Goal: Information Seeking & Learning: Compare options

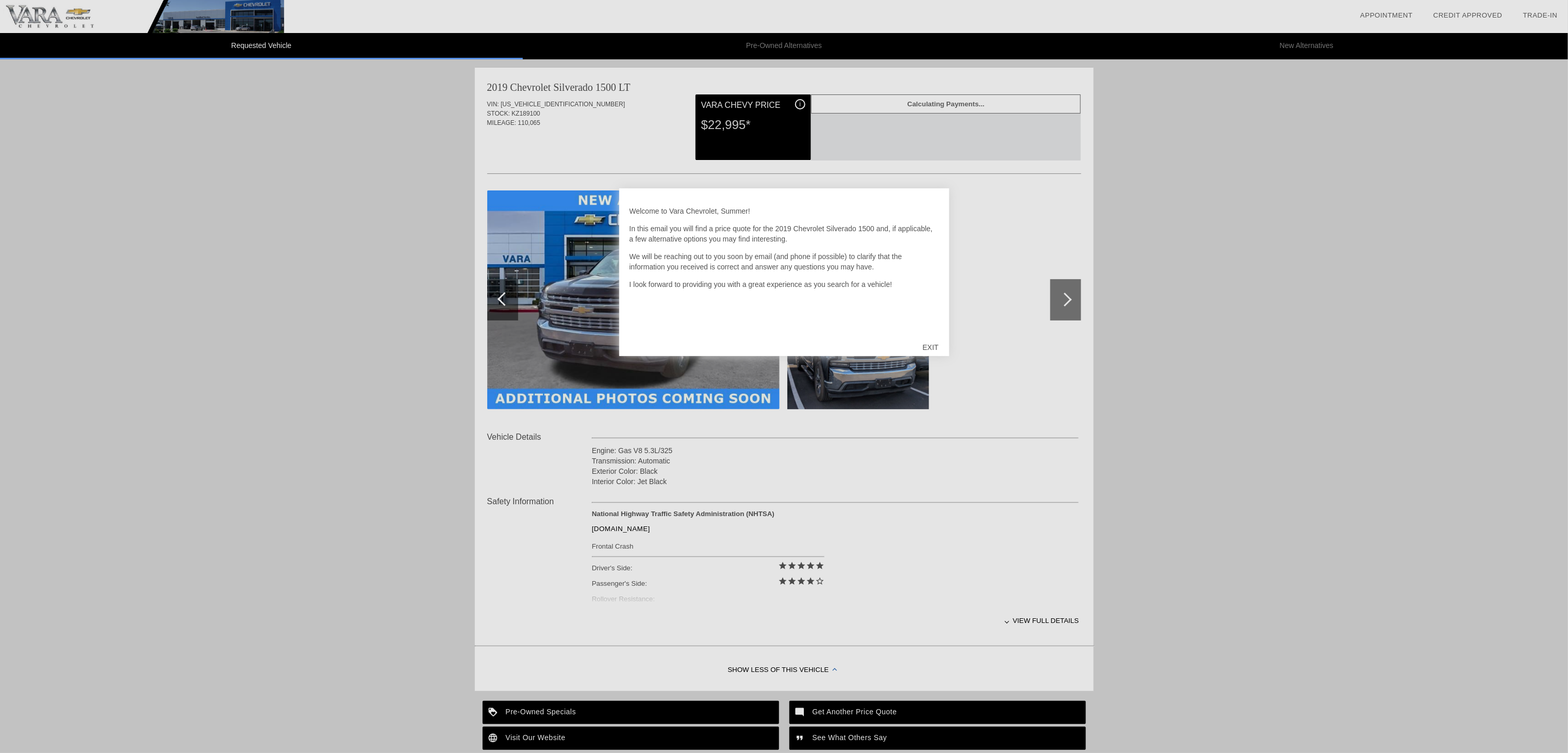
click at [930, 343] on div "EXIT" at bounding box center [931, 347] width 37 height 31
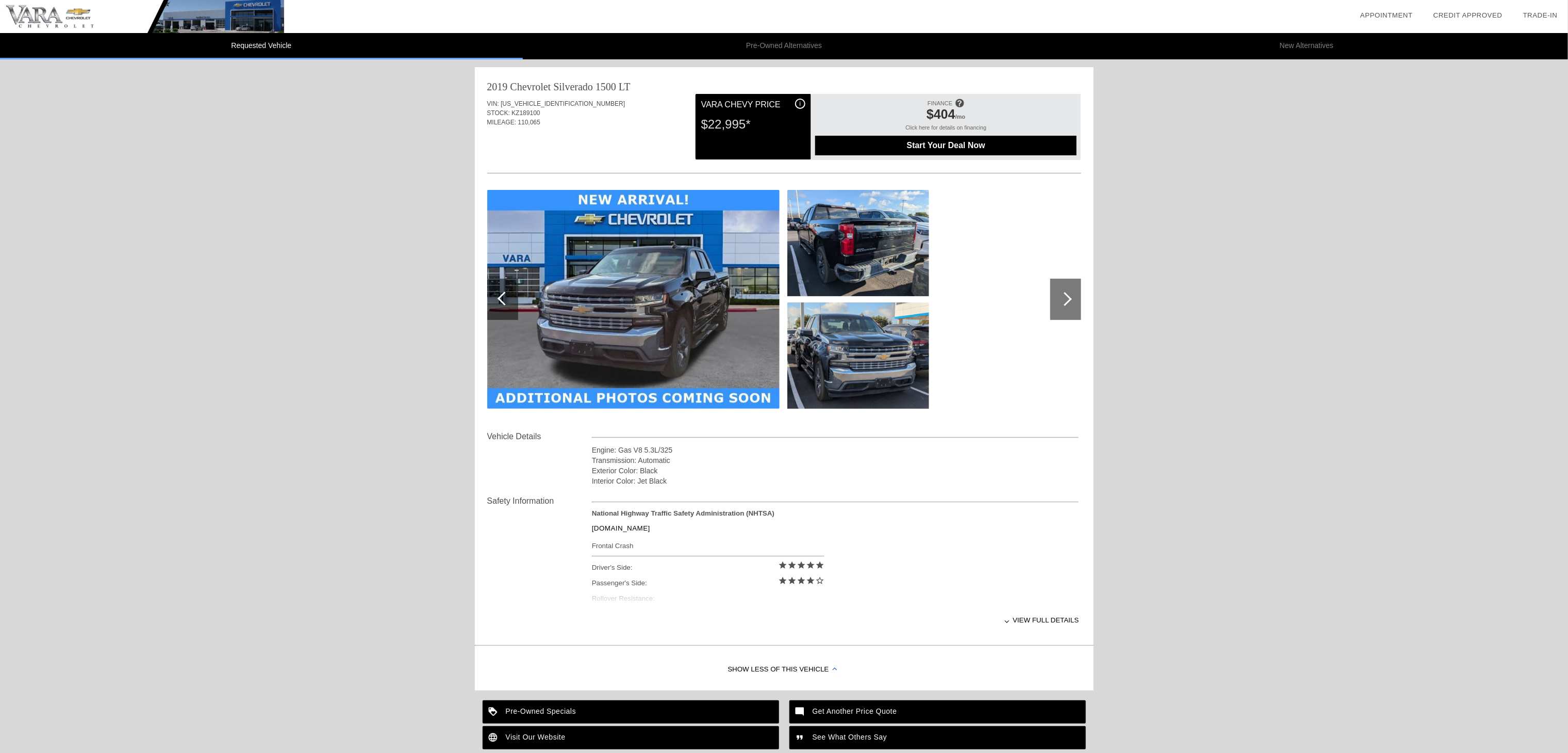
click at [953, 136] on div "Start Your Deal Now" at bounding box center [946, 145] width 262 height 20
click at [1468, 11] on link "Credit Approved" at bounding box center [1468, 15] width 69 height 8
click at [1544, 12] on link "Trade-In" at bounding box center [1540, 15] width 34 height 8
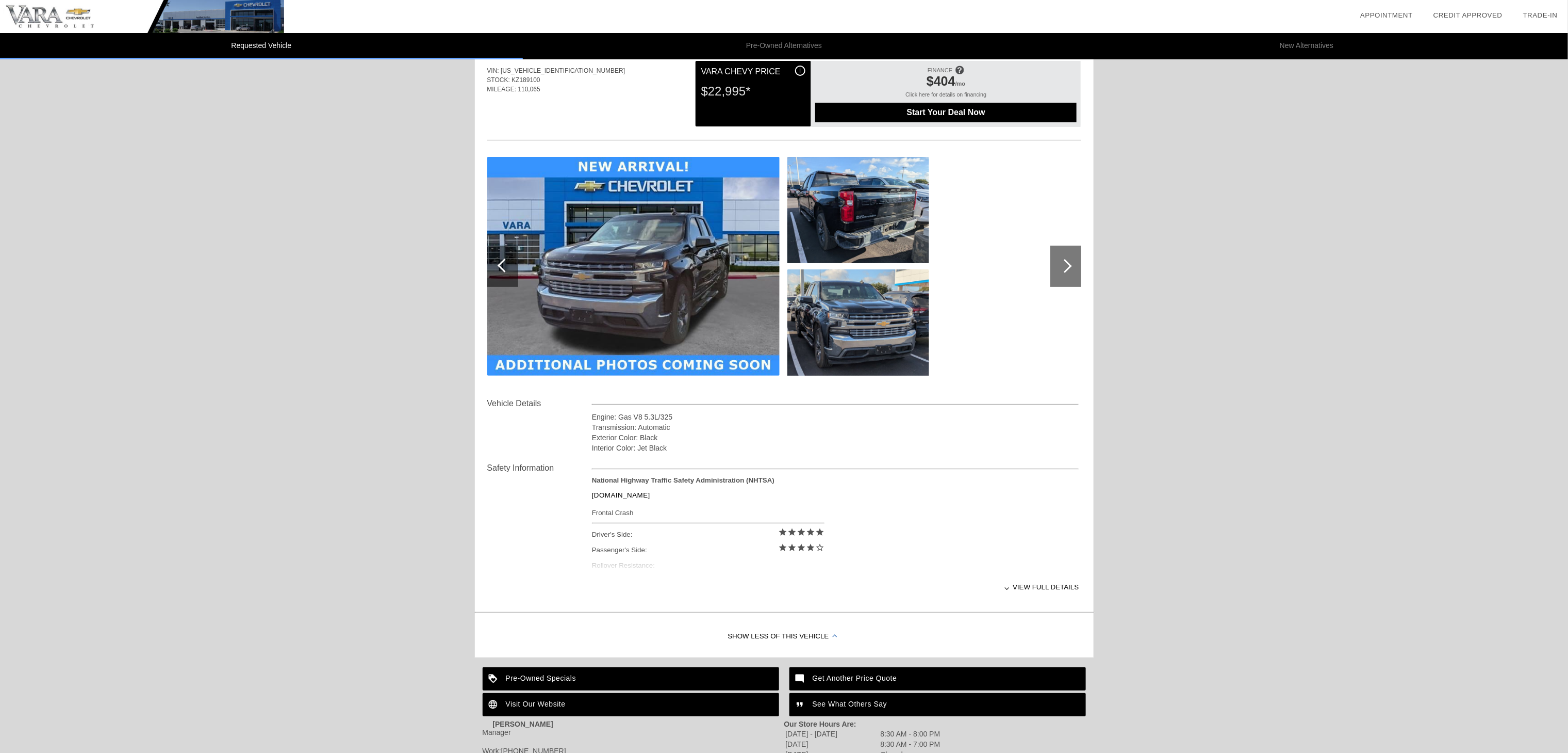
scroll to position [109, 0]
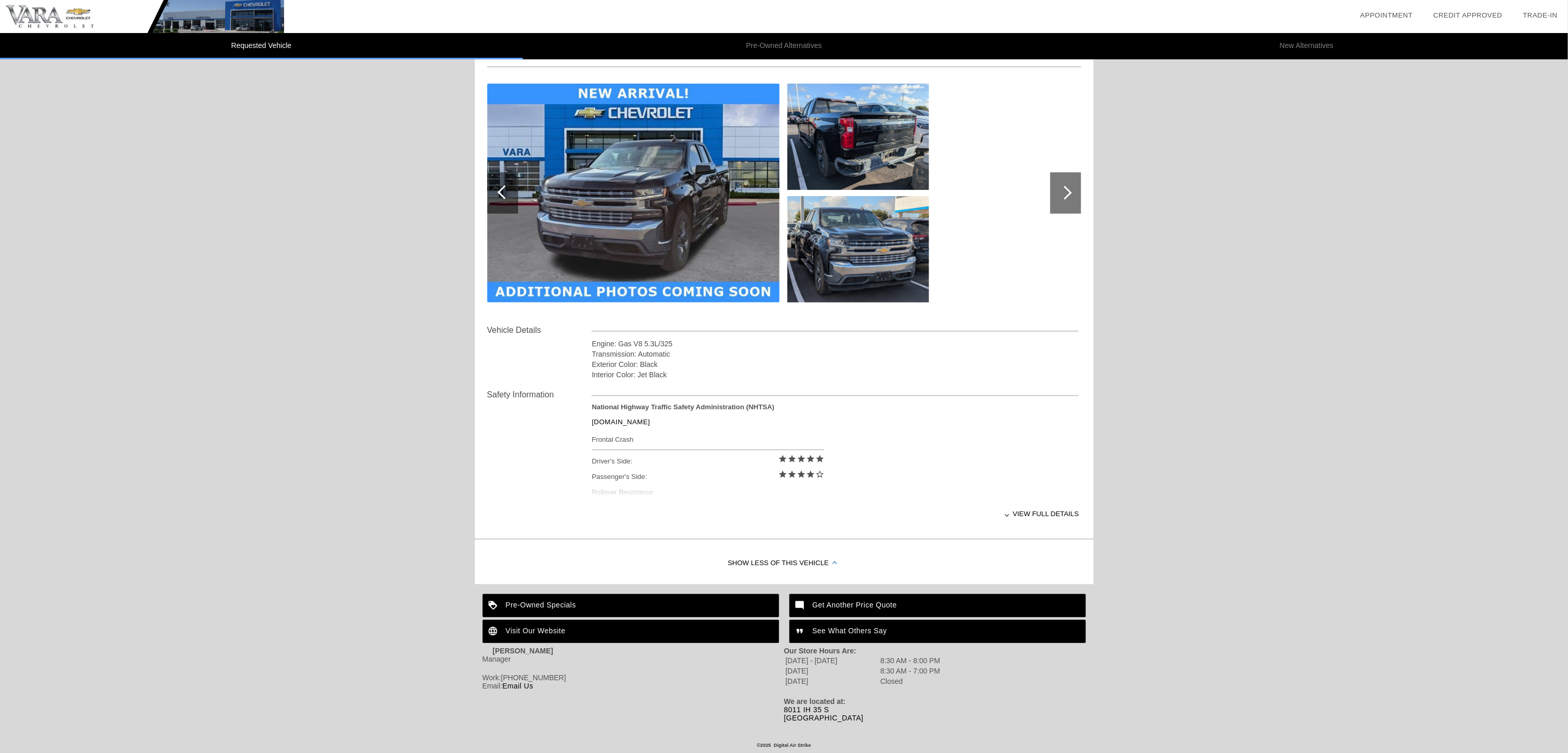
click at [642, 604] on div "Pre-Owned Specials" at bounding box center [631, 605] width 297 height 23
click at [917, 624] on div "See What Others Say" at bounding box center [938, 631] width 297 height 23
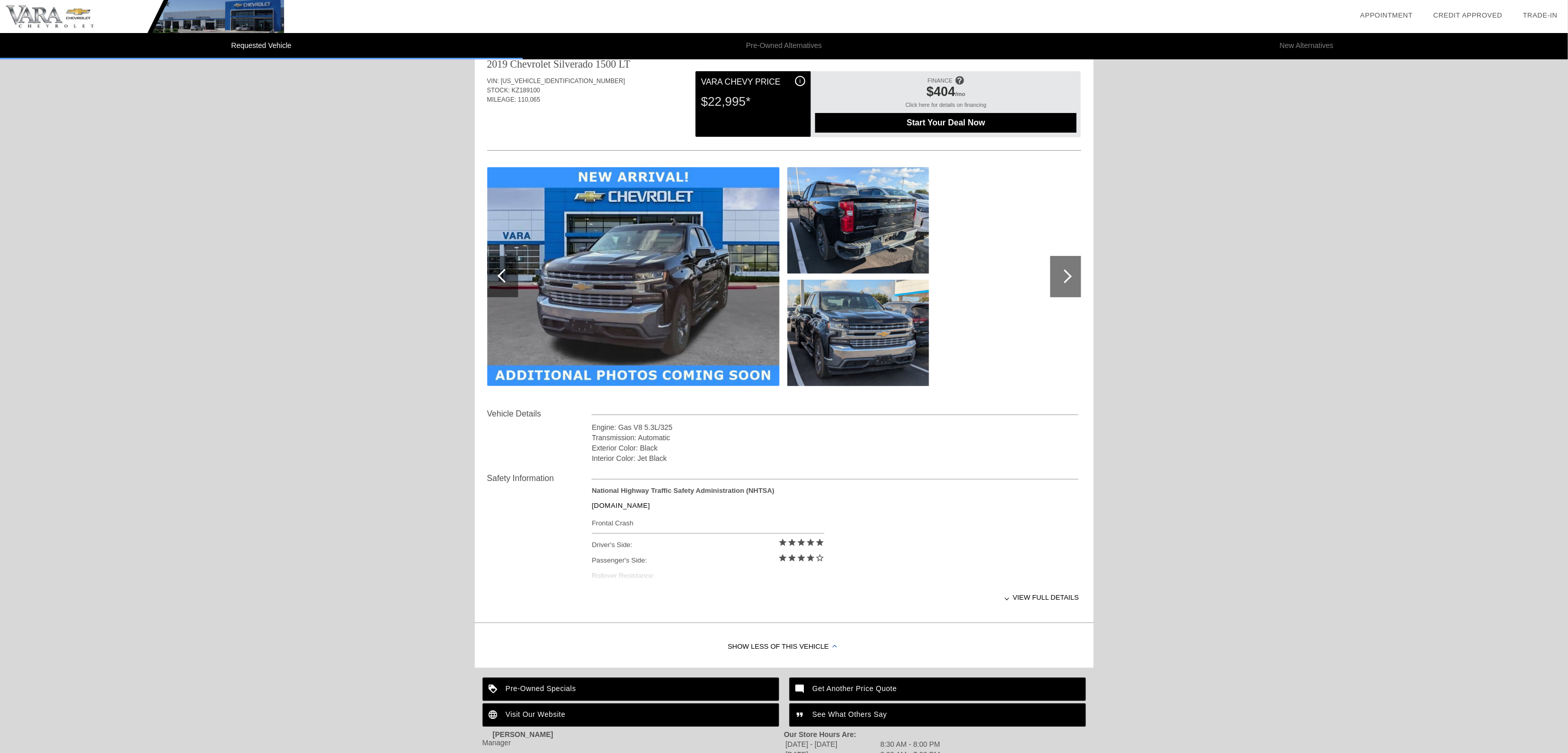
scroll to position [0, 0]
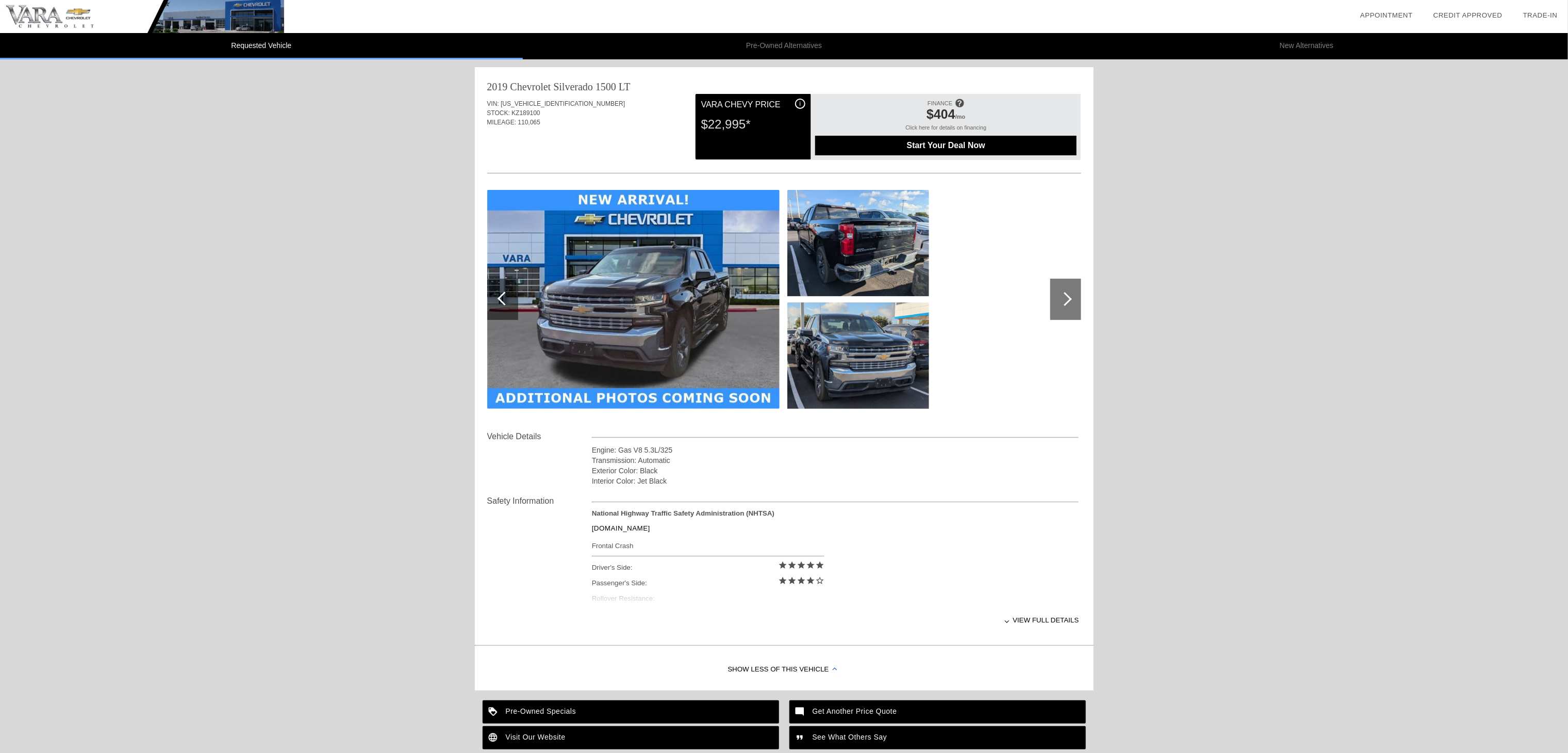
click at [758, 50] on li "Pre-Owned Alternatives" at bounding box center [785, 46] width 523 height 26
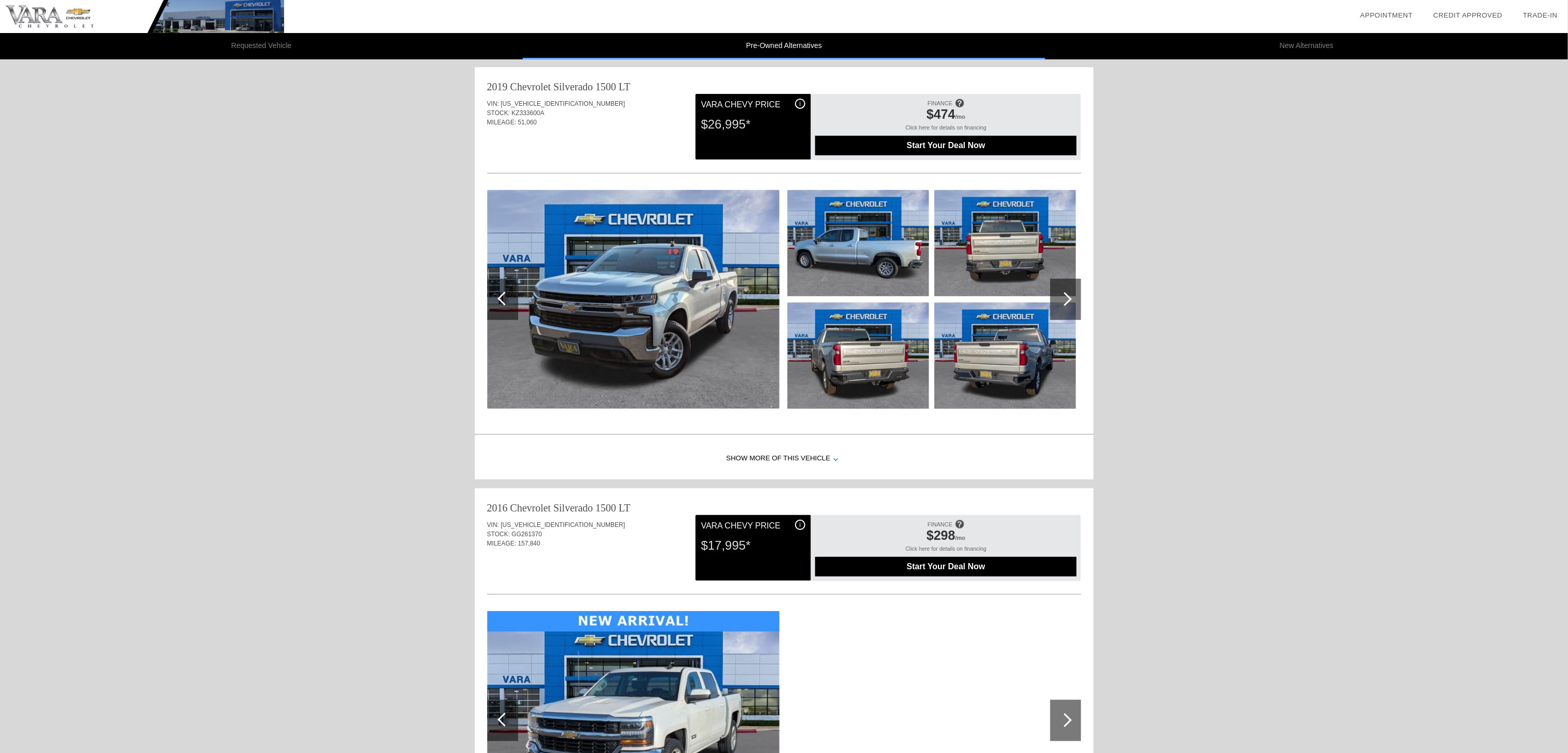
click at [1306, 48] on li "New Alternatives" at bounding box center [1307, 46] width 523 height 26
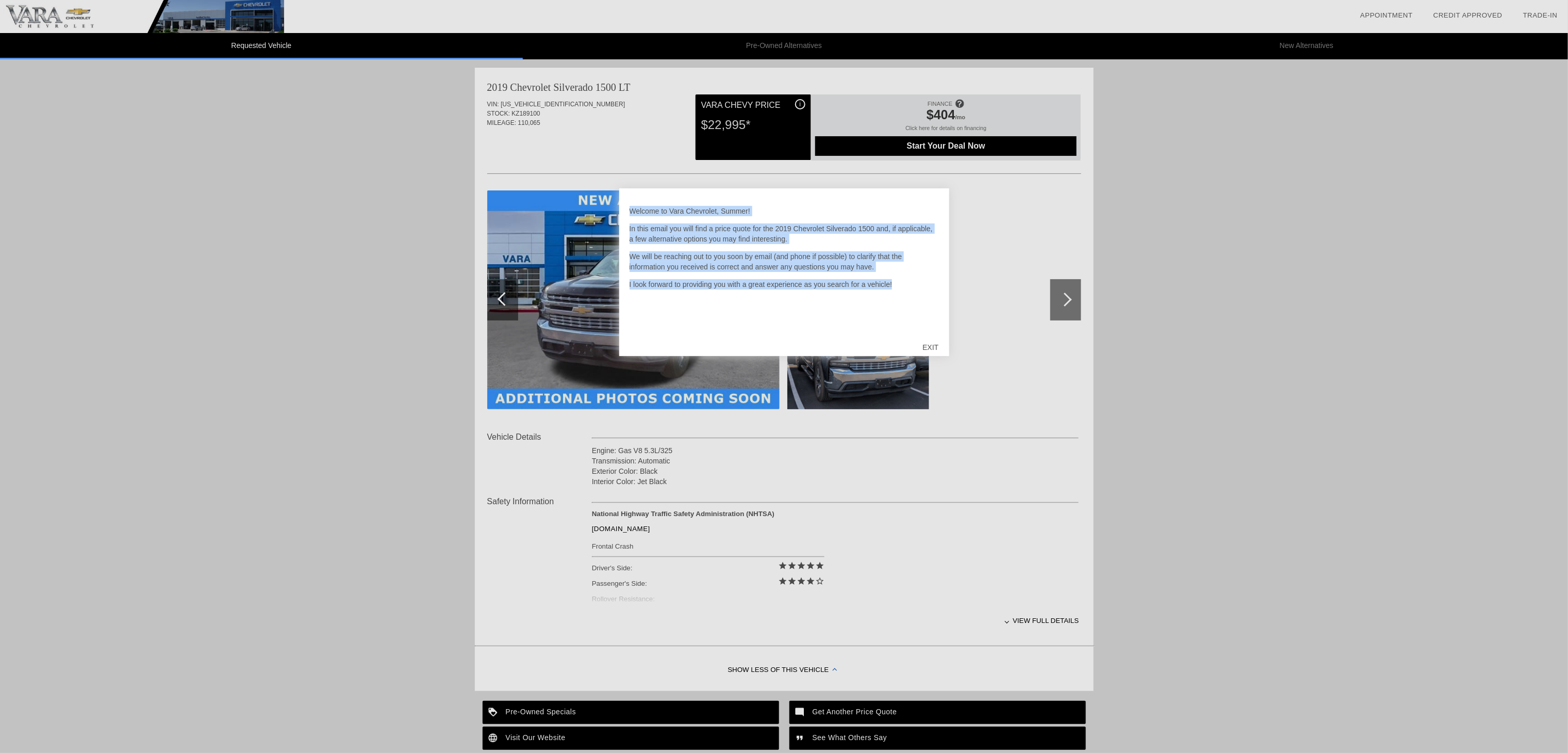
drag, startPoint x: 901, startPoint y: 288, endPoint x: 629, endPoint y: 207, distance: 283.8
click at [629, 207] on div "Welcome to Vara Chevrolet, Summer! In this email you will find a price quote fo…" at bounding box center [784, 272] width 330 height 168
click at [929, 282] on p "I look forward to providing you with a great experience as you search for a veh…" at bounding box center [784, 284] width 309 height 10
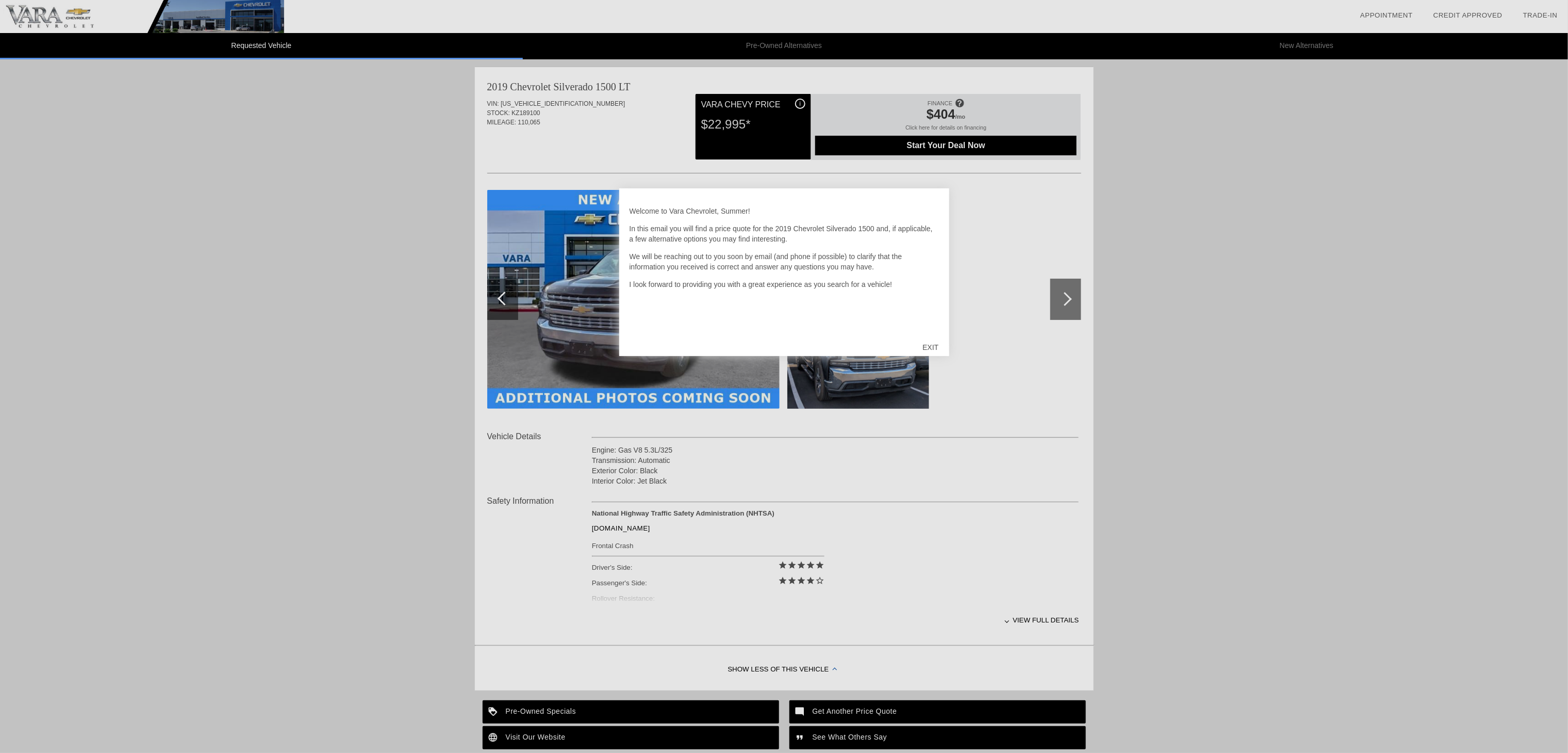
click at [938, 341] on div "EXIT" at bounding box center [931, 347] width 37 height 31
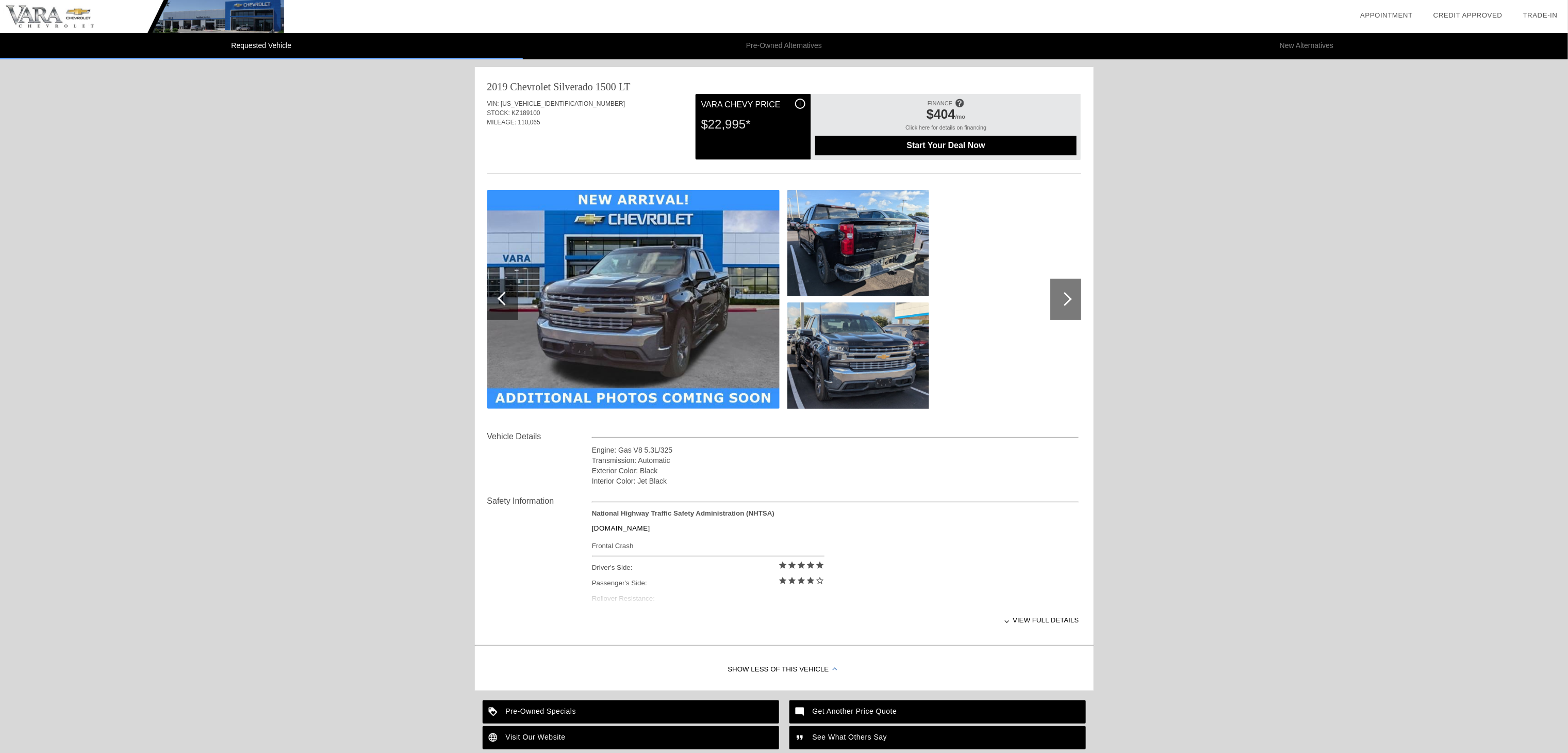
click at [788, 45] on li "Pre-Owned Alternatives" at bounding box center [785, 46] width 523 height 26
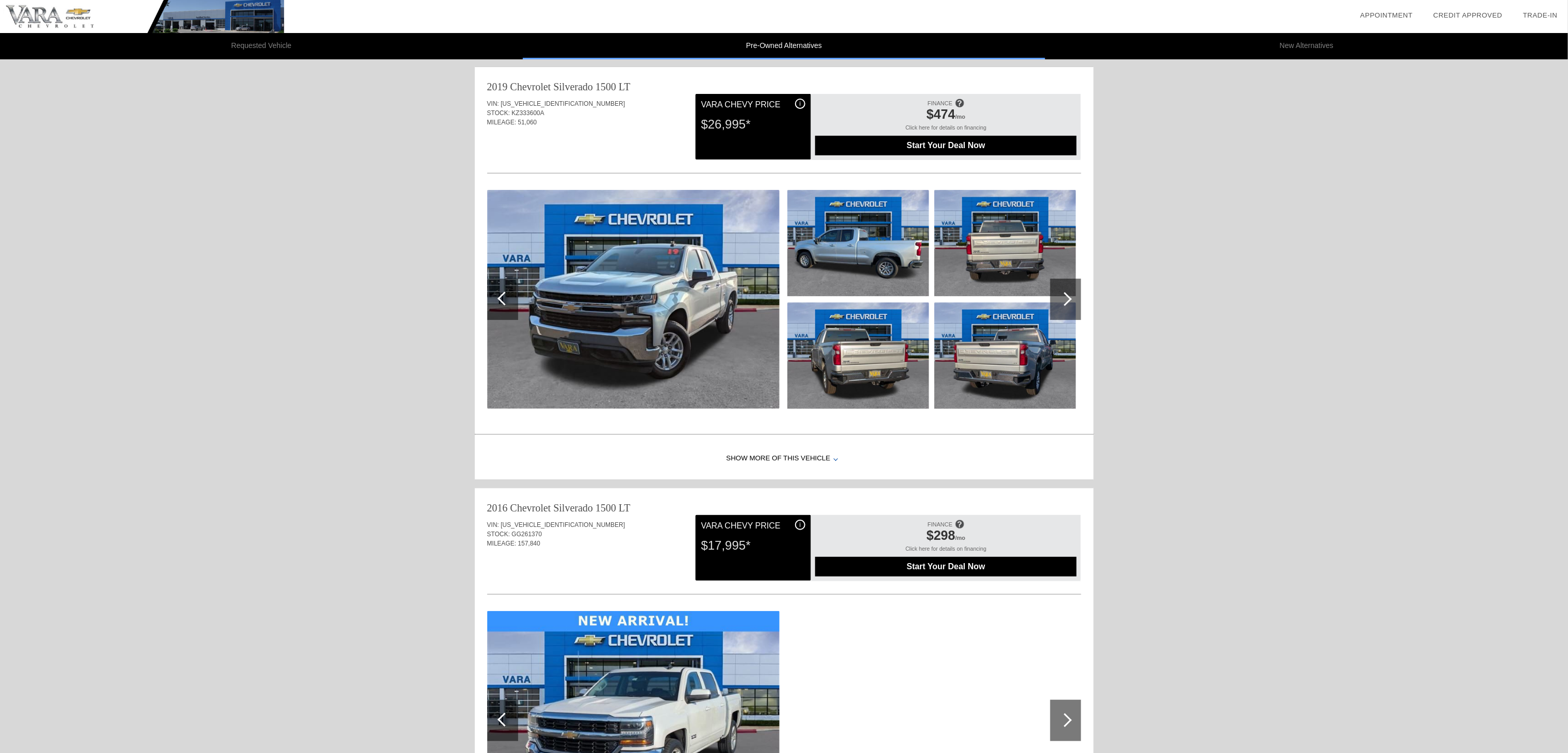
click at [1318, 47] on li "New Alternatives" at bounding box center [1307, 46] width 523 height 26
